Goal: Find specific page/section: Find specific page/section

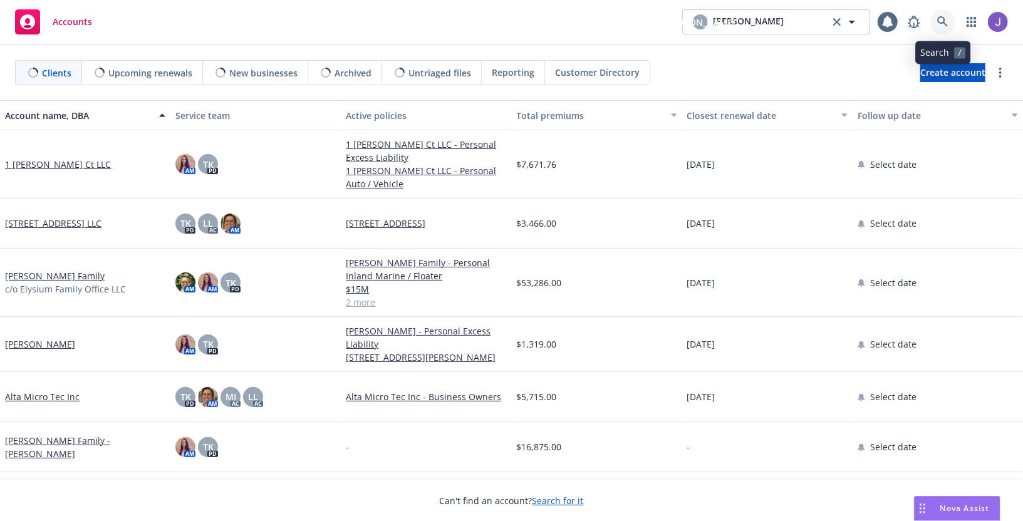
click at [941, 20] on icon at bounding box center [942, 21] width 11 height 11
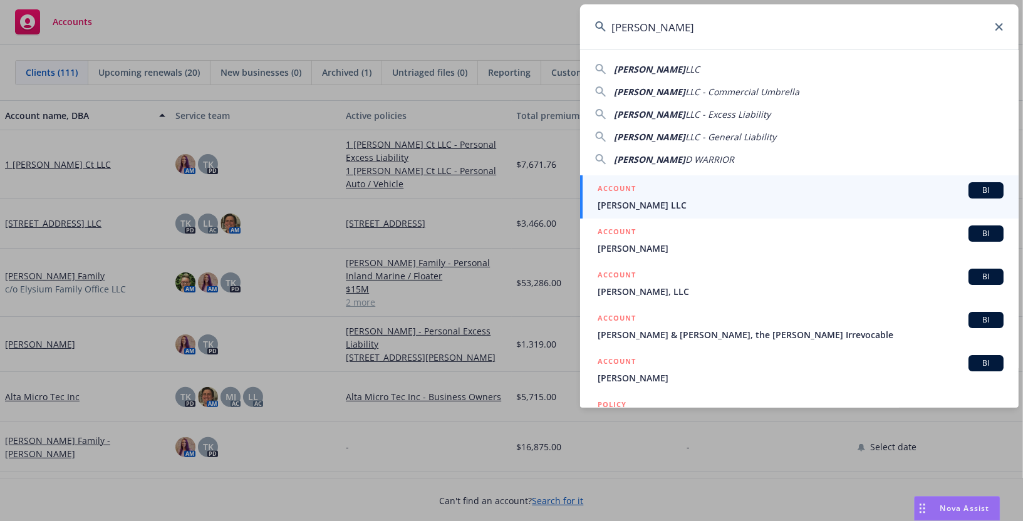
type input "[PERSON_NAME]"
click at [820, 199] on span "[PERSON_NAME] LLC" at bounding box center [801, 205] width 406 height 13
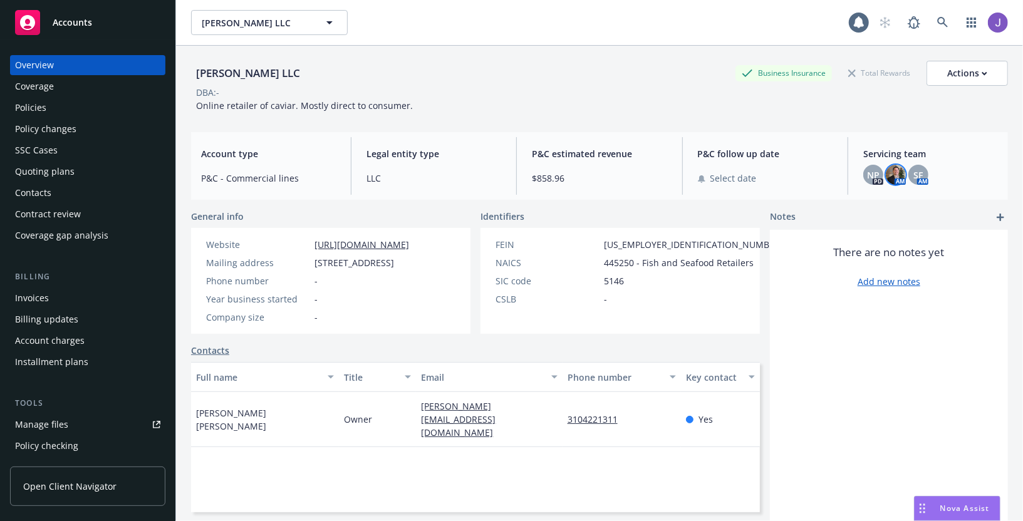
click at [892, 180] on img at bounding box center [896, 175] width 20 height 20
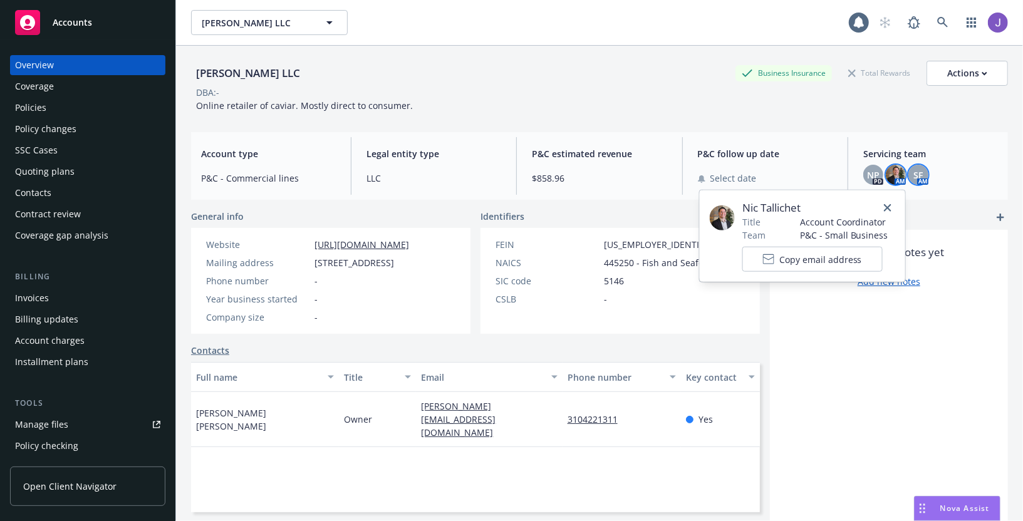
click at [921, 175] on span "SF" at bounding box center [918, 175] width 9 height 13
